Goal: Find specific fact: Find specific fact

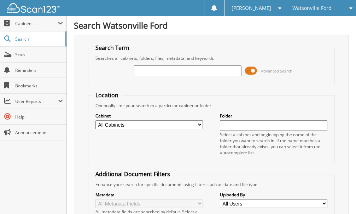
click at [147, 69] on input "text" at bounding box center [187, 70] width 107 height 11
type input "ft25302"
drag, startPoint x: 50, startPoint y: 179, endPoint x: 62, endPoint y: 168, distance: 16.3
click at [50, 176] on div "Close Cabinets This Company All Companies Email Addresses" at bounding box center [33, 115] width 67 height 198
